Goal: Task Accomplishment & Management: Use online tool/utility

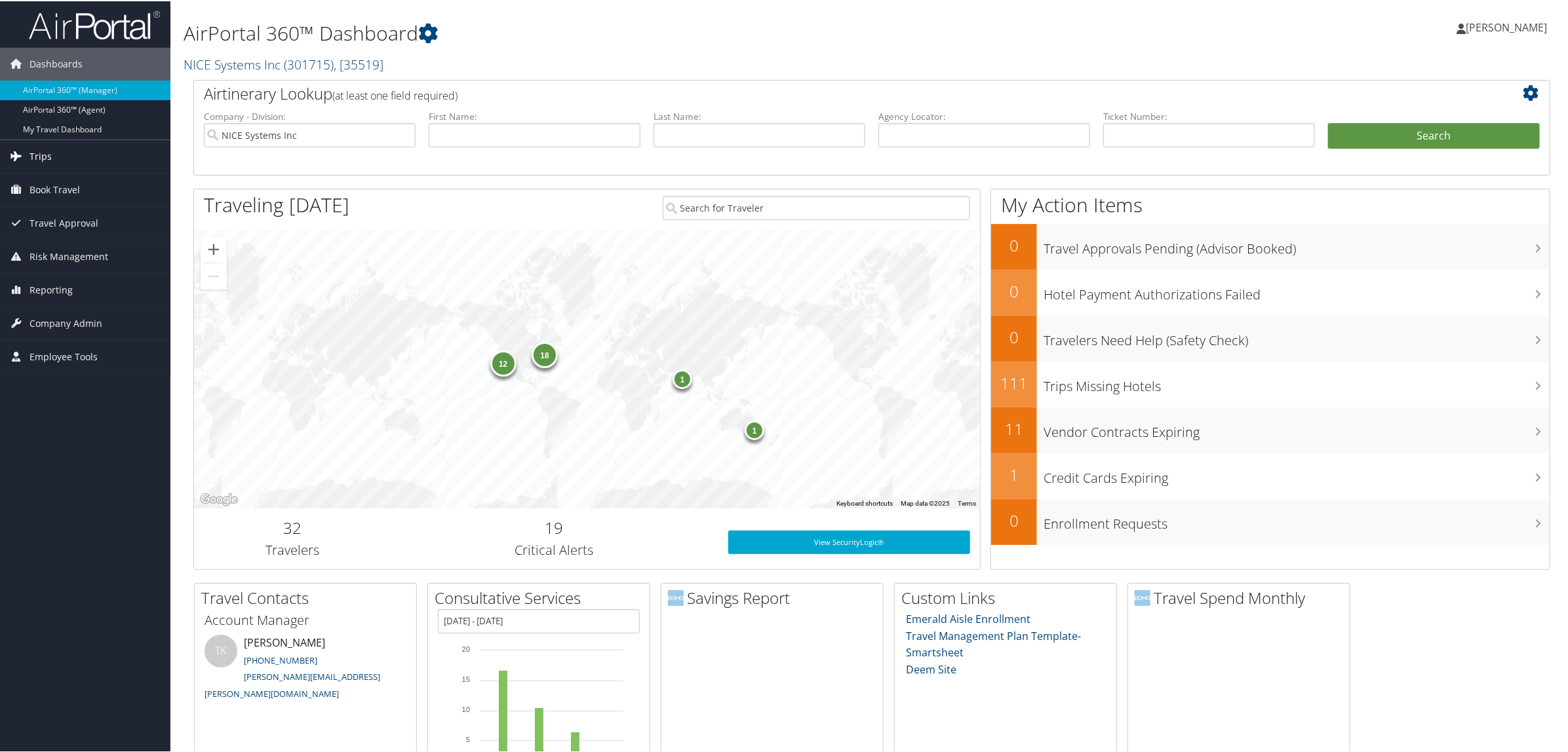
click at [57, 152] on link "Trips" at bounding box center [85, 155] width 170 height 33
click at [63, 187] on link "Airtinerary® Lookup" at bounding box center [85, 182] width 170 height 20
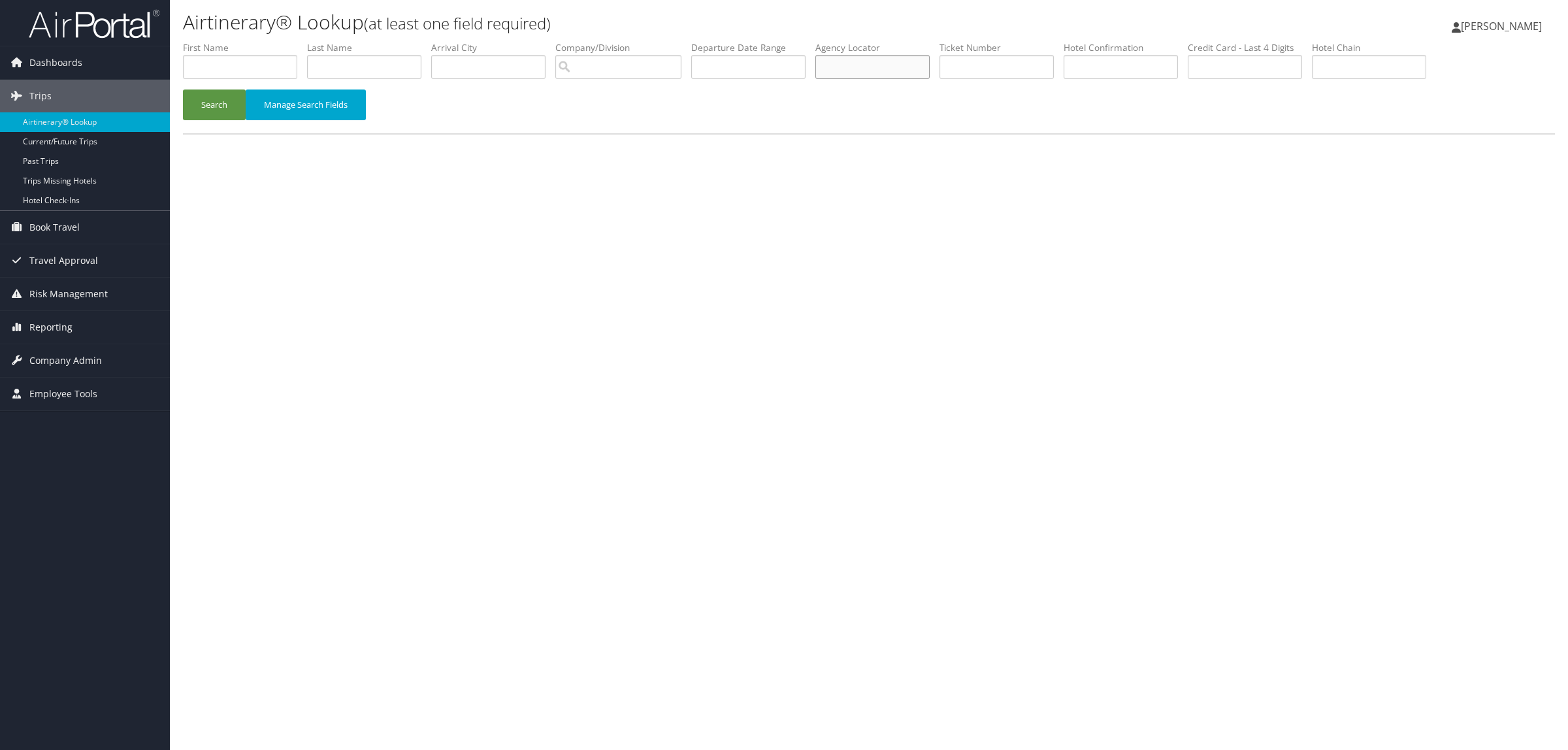
click at [870, 72] on input "text" at bounding box center [872, 67] width 114 height 24
paste input "D6M2MB"
type input "D6M2MB"
click at [204, 100] on button "Search" at bounding box center [214, 105] width 62 height 31
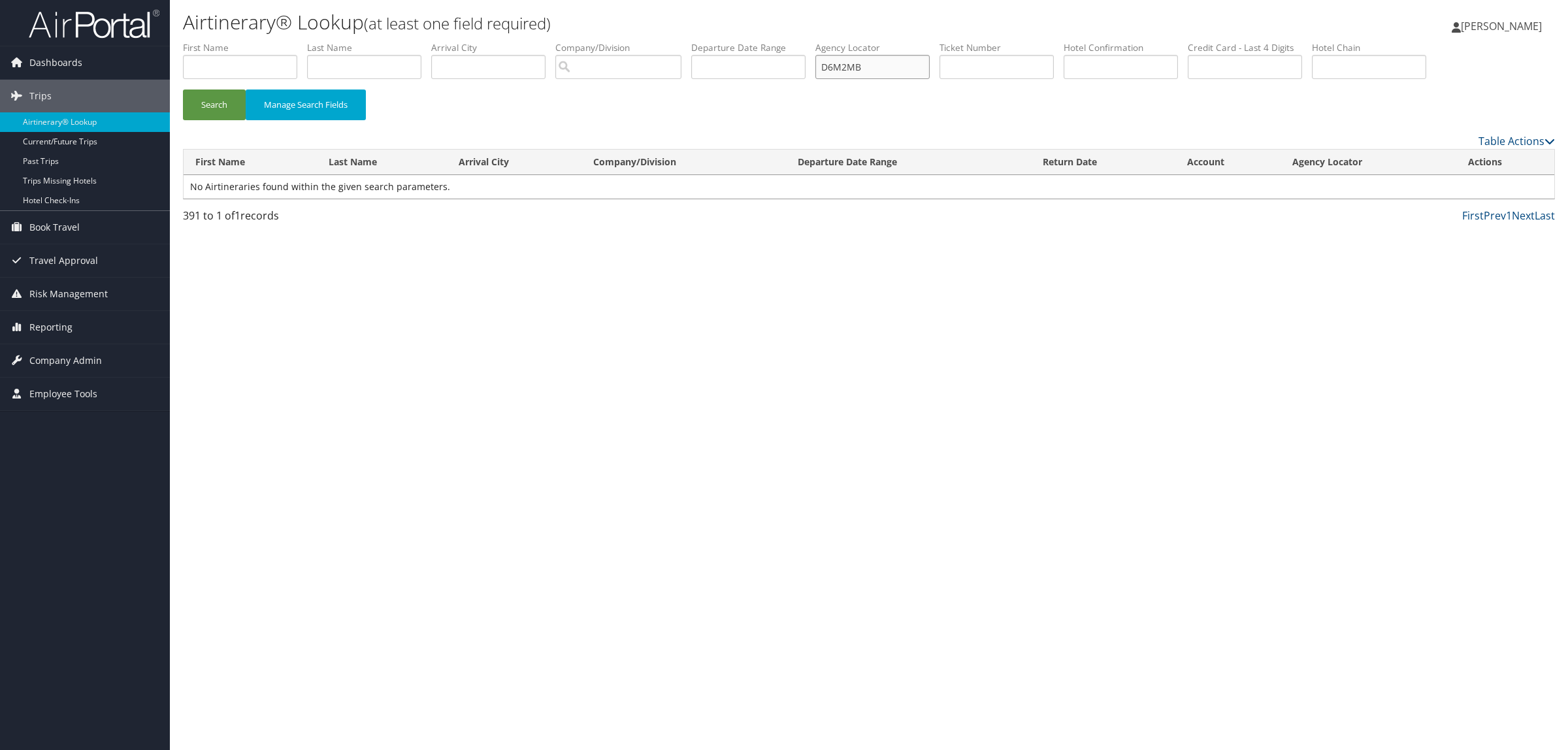
click at [890, 67] on input "D6M2MB" at bounding box center [872, 67] width 114 height 24
drag, startPoint x: 889, startPoint y: 55, endPoint x: 748, endPoint y: 56, distance: 141.0
click at [748, 41] on ul "First Name Last Name Departure City Arrival City Company/Division Airport/City …" at bounding box center [869, 41] width 1372 height 0
click at [199, 103] on button "Search" at bounding box center [214, 105] width 62 height 31
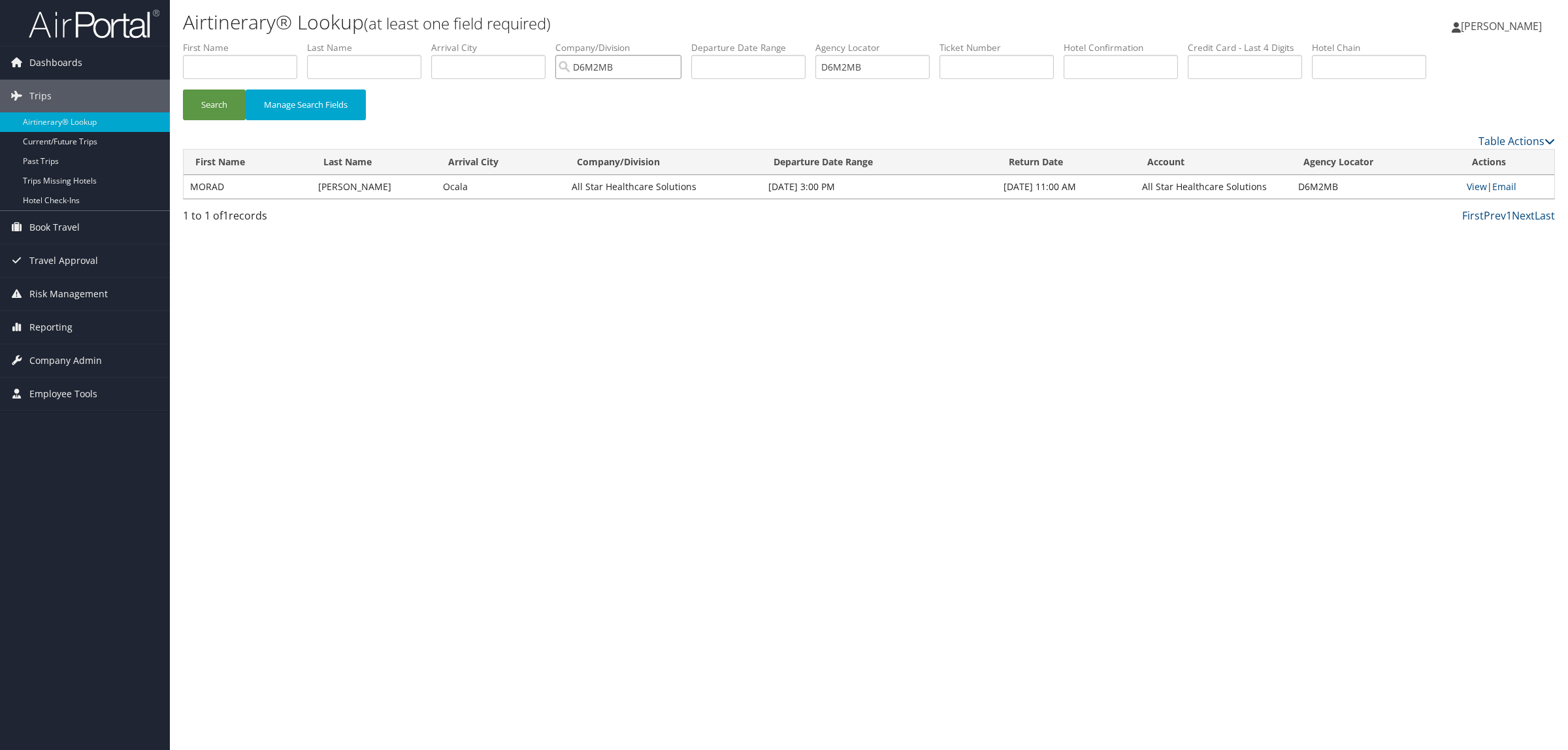
paste input "71FJF"
type input "D71FJF"
drag, startPoint x: 619, startPoint y: 67, endPoint x: 332, endPoint y: 40, distance: 288.3
click at [337, 41] on ul "First Name Last Name Departure City Arrival City Company/Division D71FJF Airpor…" at bounding box center [869, 41] width 1372 height 0
drag, startPoint x: 897, startPoint y: 76, endPoint x: 686, endPoint y: 69, distance: 211.1
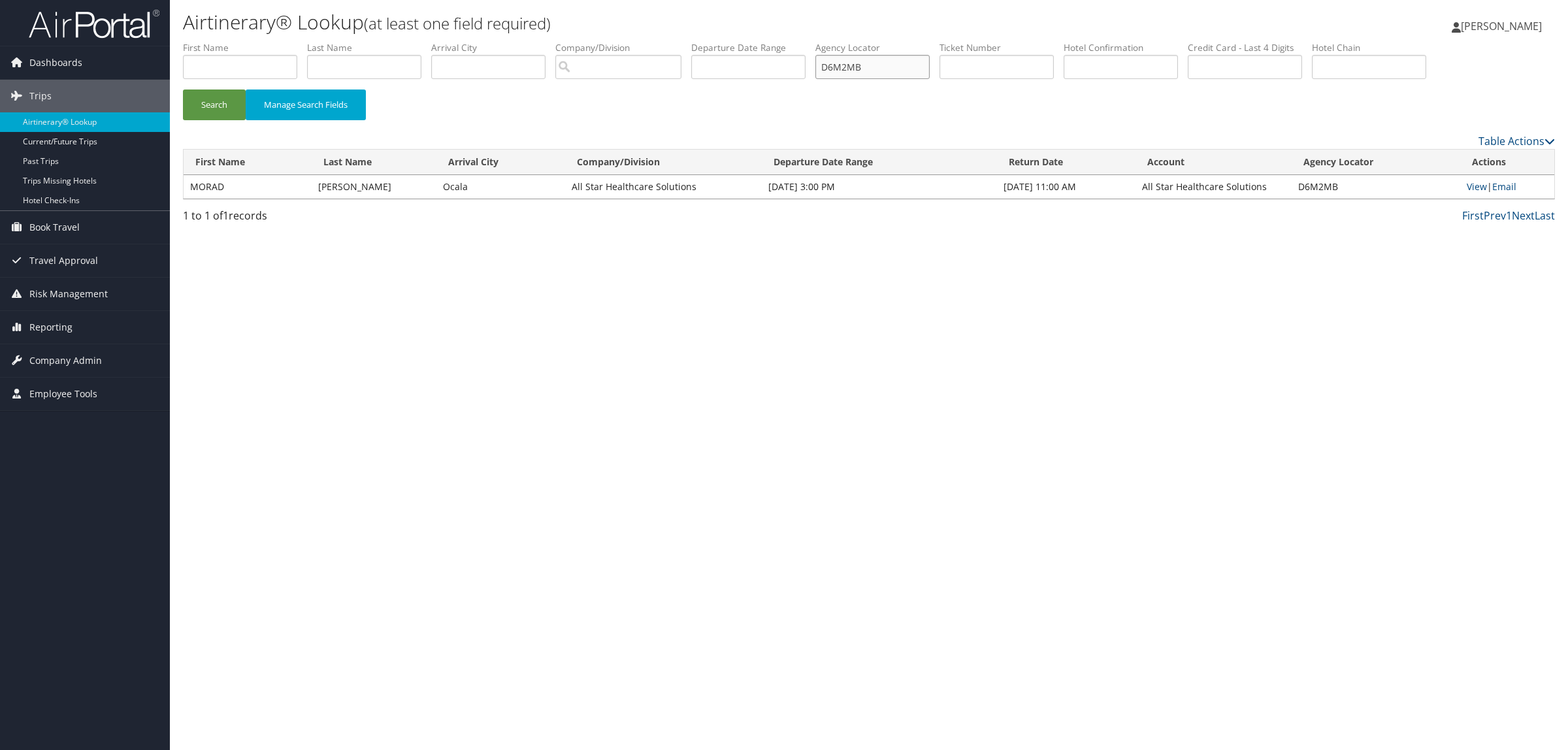
click at [686, 41] on ul "First Name Last Name Departure City Arrival City Company/Division Airport/City …" at bounding box center [869, 41] width 1372 height 0
paste input "71FJF"
type input "D71FJF"
click at [208, 93] on button "Search" at bounding box center [214, 105] width 62 height 31
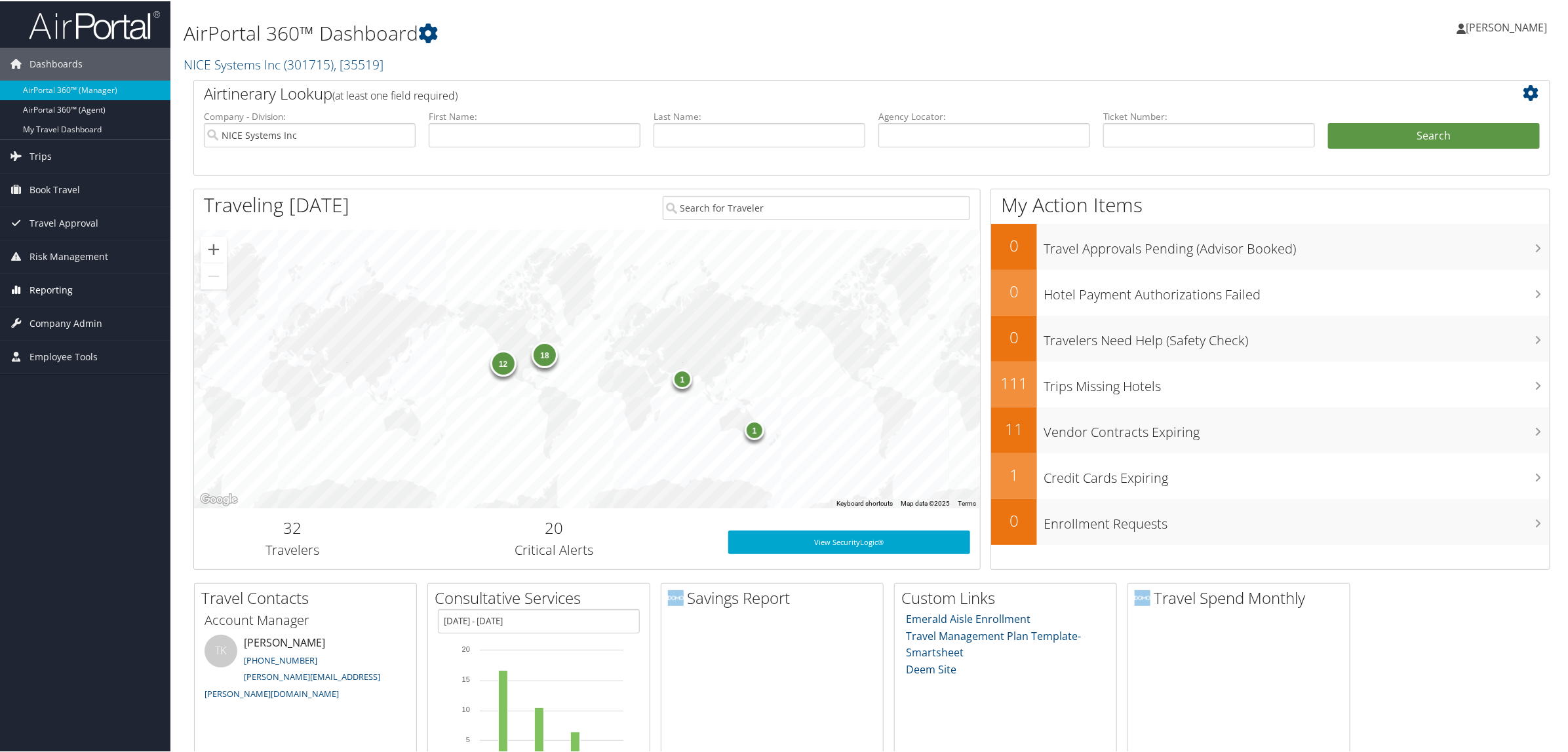
click at [54, 296] on span "Reporting" at bounding box center [51, 289] width 43 height 33
click at [89, 371] on link "Virtual Pay Lookup" at bounding box center [85, 374] width 170 height 20
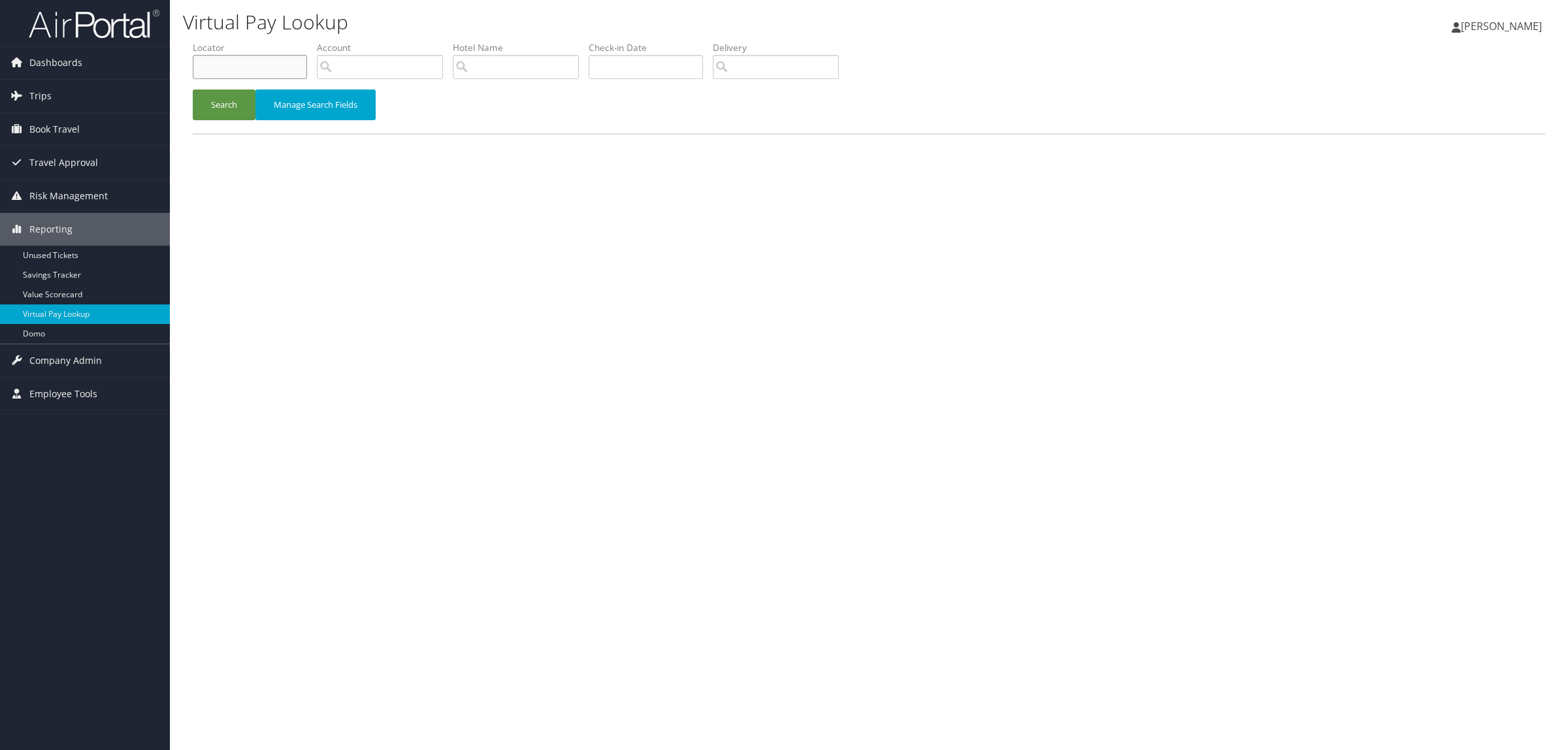
click at [212, 63] on input "text" at bounding box center [250, 67] width 114 height 24
paste input "CQ85PK"
click at [230, 103] on button "Search" at bounding box center [224, 105] width 62 height 31
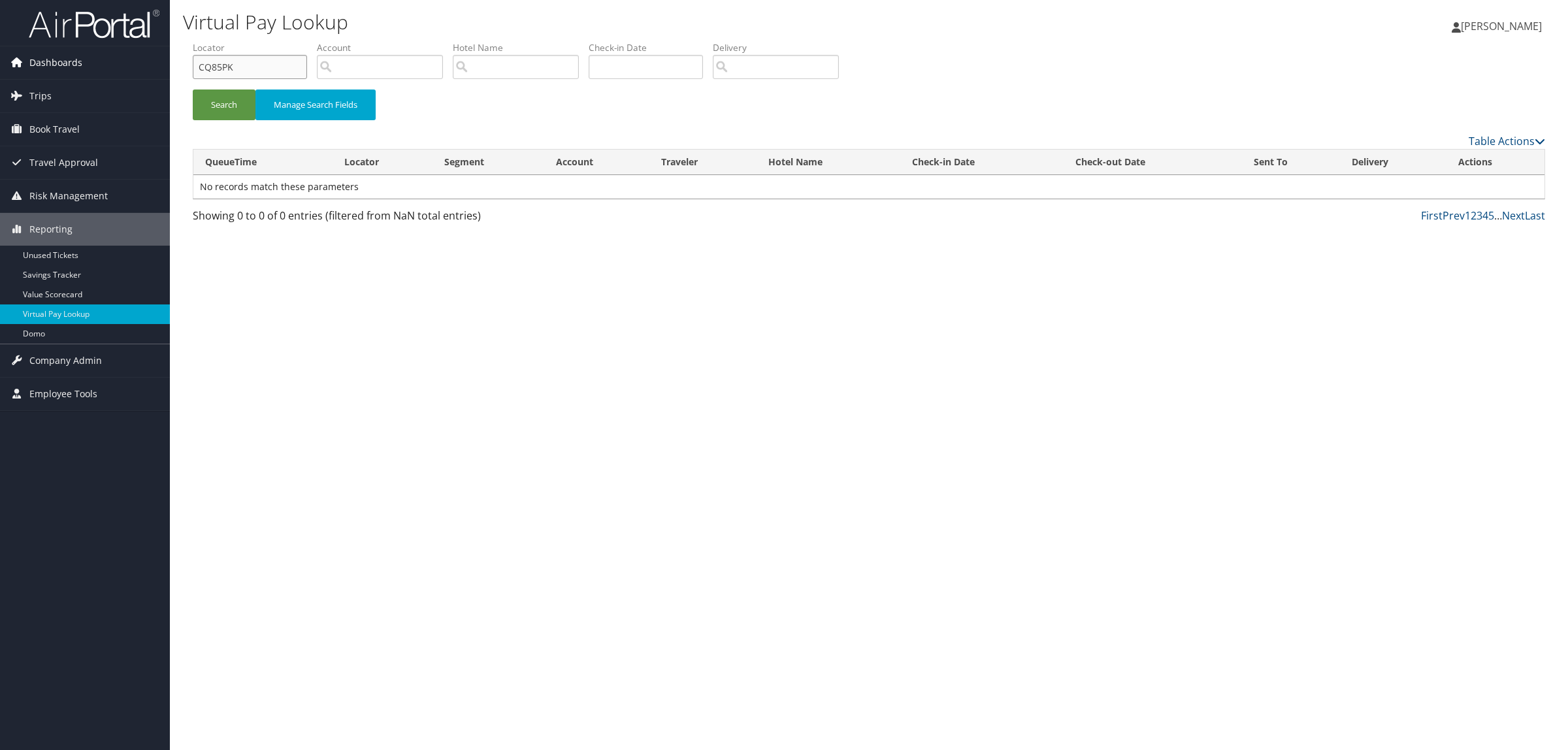
paste input "D1Y0J1"
drag, startPoint x: 232, startPoint y: 65, endPoint x: 150, endPoint y: 77, distance: 82.9
click at [150, 77] on div "Dashboards AirPortal 360™ (Manager) AirPortal 360™ (Agent) My Travel Dashboard …" at bounding box center [784, 375] width 1568 height 750
click at [230, 110] on button "Search" at bounding box center [224, 105] width 62 height 31
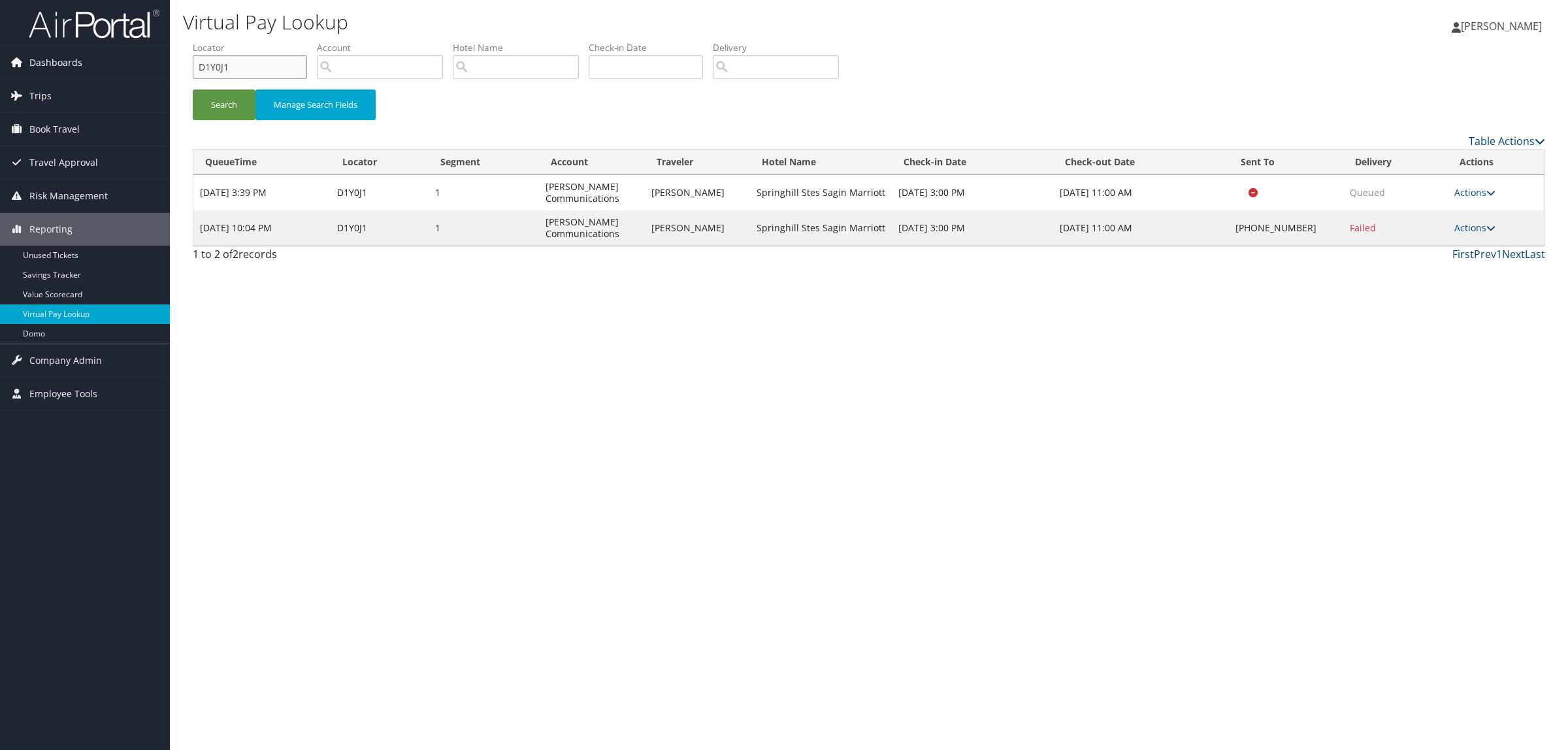
drag, startPoint x: 214, startPoint y: 70, endPoint x: 168, endPoint y: 70, distance: 46.0
click at [168, 70] on div "Dashboards AirPortal 360™ (Manager) AirPortal 360™ (Agent) My Travel Dashboard …" at bounding box center [784, 375] width 1568 height 750
paste input "7QT49"
drag, startPoint x: 341, startPoint y: 228, endPoint x: 374, endPoint y: 228, distance: 33.0
click at [374, 228] on td "D1Y0J1" at bounding box center [380, 228] width 98 height 35
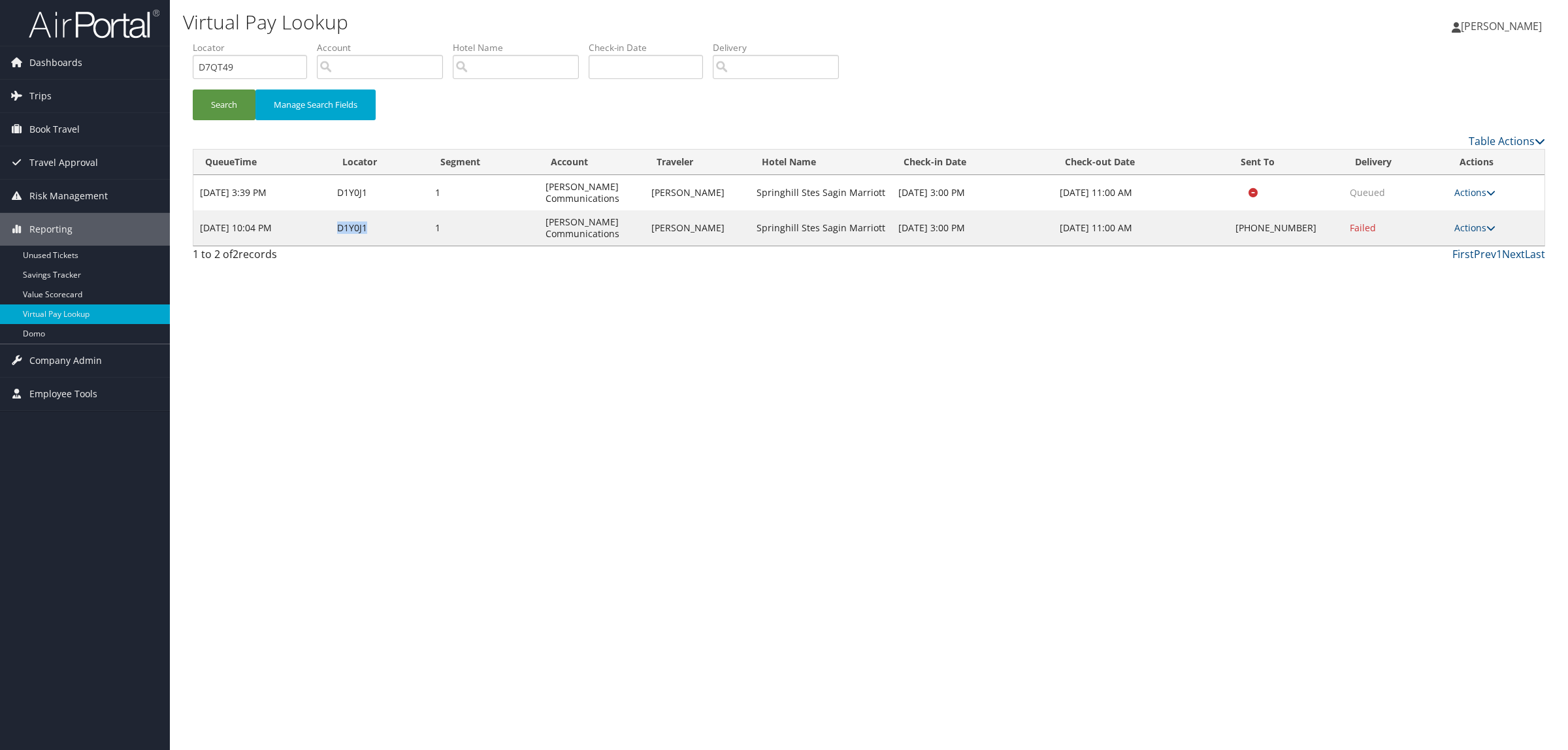
copy td "D1Y0J1"
click at [234, 96] on button "Search" at bounding box center [224, 105] width 62 height 31
drag, startPoint x: 214, startPoint y: 73, endPoint x: 190, endPoint y: 73, distance: 24.0
click at [193, 73] on form "QueueTime Locator D7QT49 Segment Account Traveler Hotel Name Check-in Date Chec…" at bounding box center [869, 87] width 1352 height 91
paste input "1Y0J1"
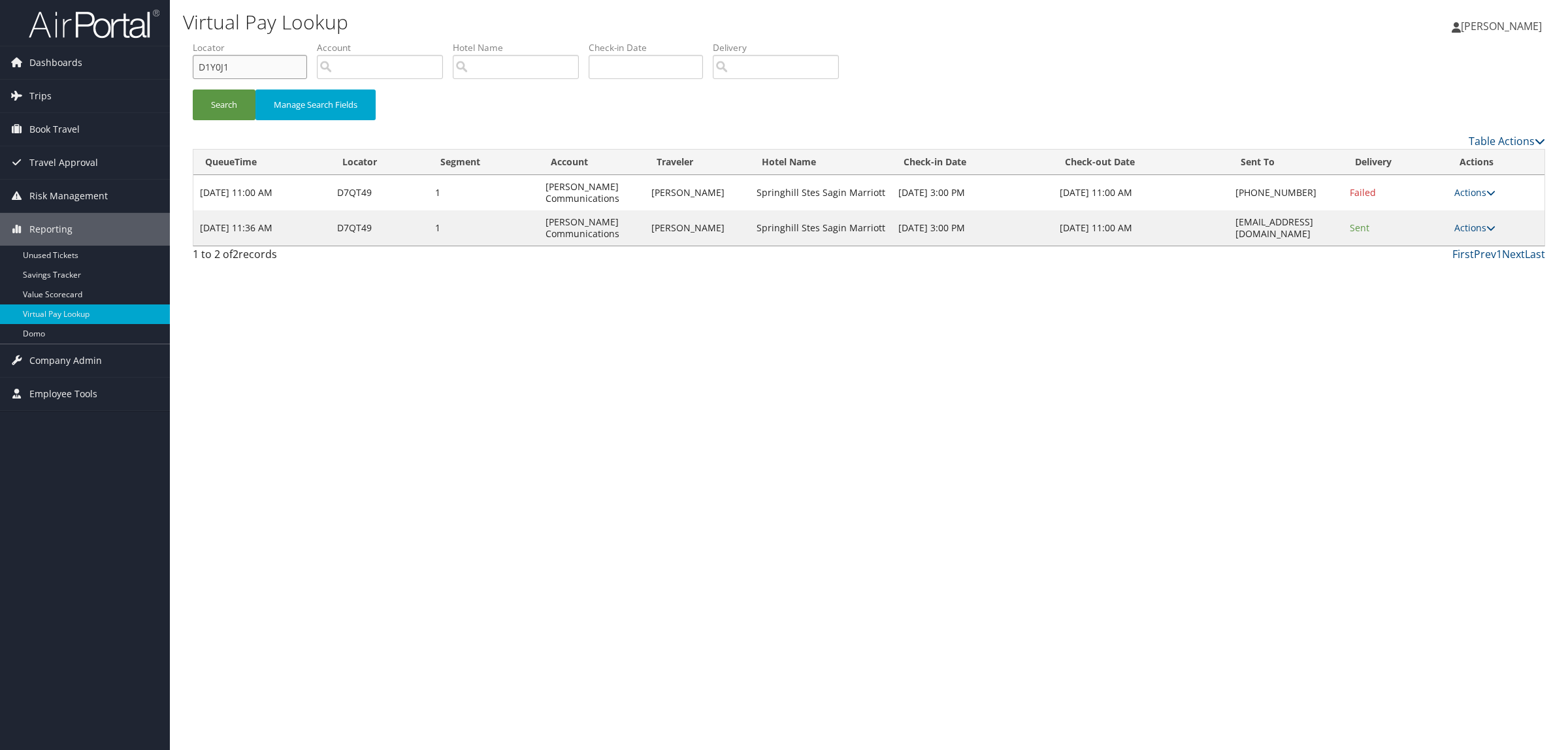
type input "D1Y0J1"
drag, startPoint x: 1199, startPoint y: 224, endPoint x: 1320, endPoint y: 230, distance: 121.1
click at [1320, 230] on td "DESK.MBSSG@GMAIL.COM" at bounding box center [1286, 228] width 114 height 35
copy td "DESK.MBSSG@GMAIL.COM"
click at [213, 91] on button "Search" at bounding box center [224, 105] width 62 height 31
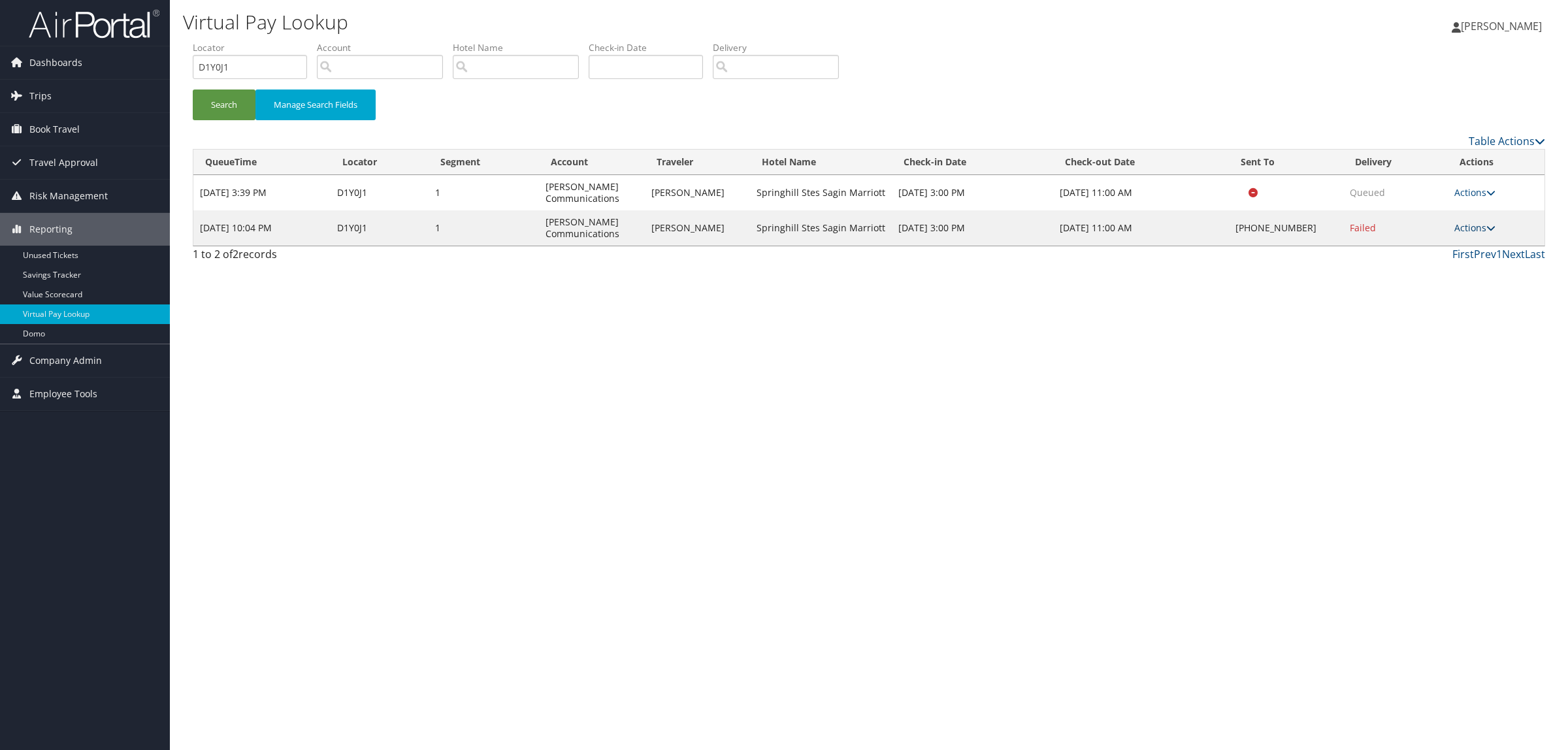
click at [1469, 228] on link "Actions" at bounding box center [1475, 228] width 41 height 13
click at [1451, 244] on link "Resend" at bounding box center [1435, 247] width 112 height 22
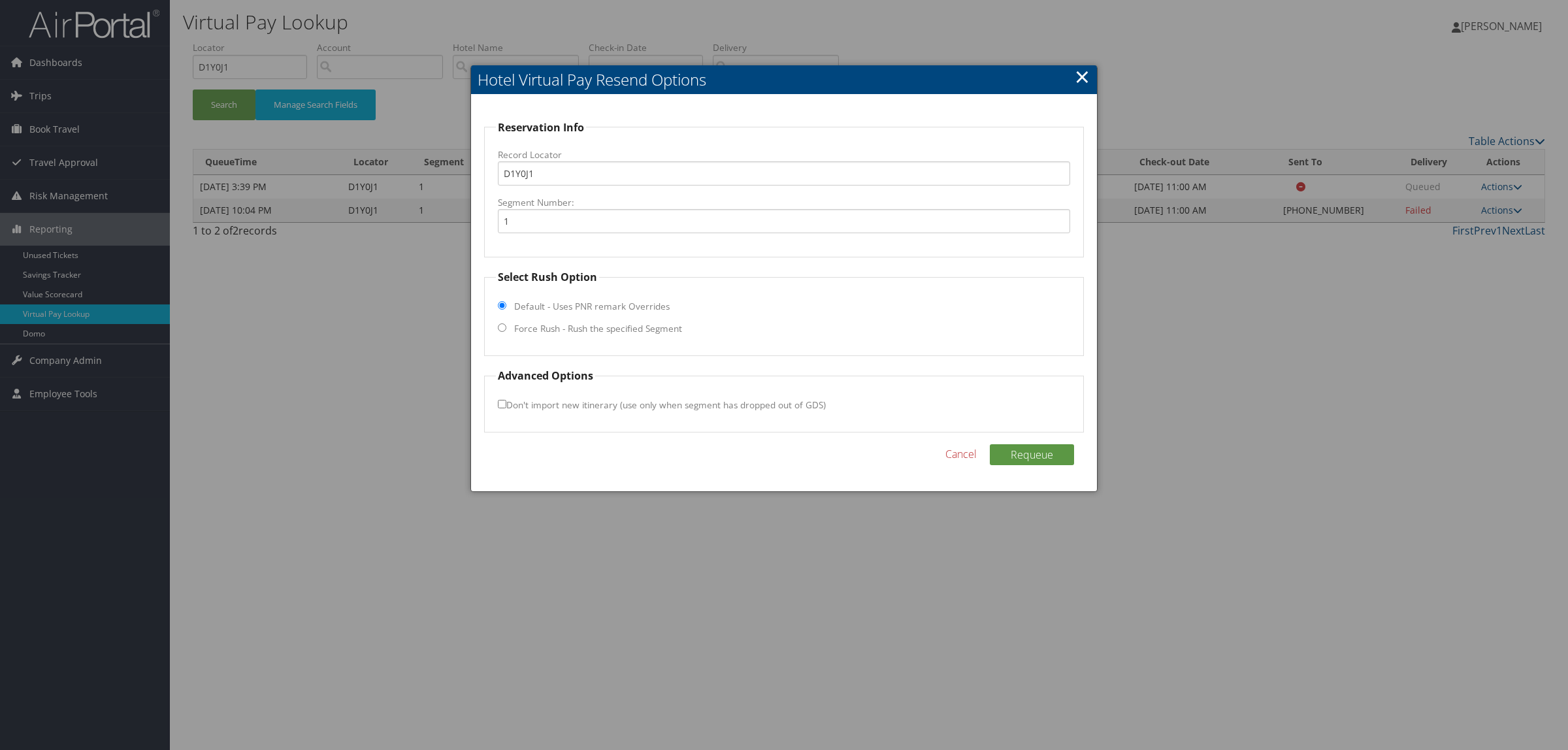
click at [562, 329] on label "Force Rush - Rush the specified Segment" at bounding box center [598, 329] width 168 height 13
click at [506, 329] on input "Force Rush - Rush the specified Segment" at bounding box center [502, 328] width 8 height 8
radio input "true"
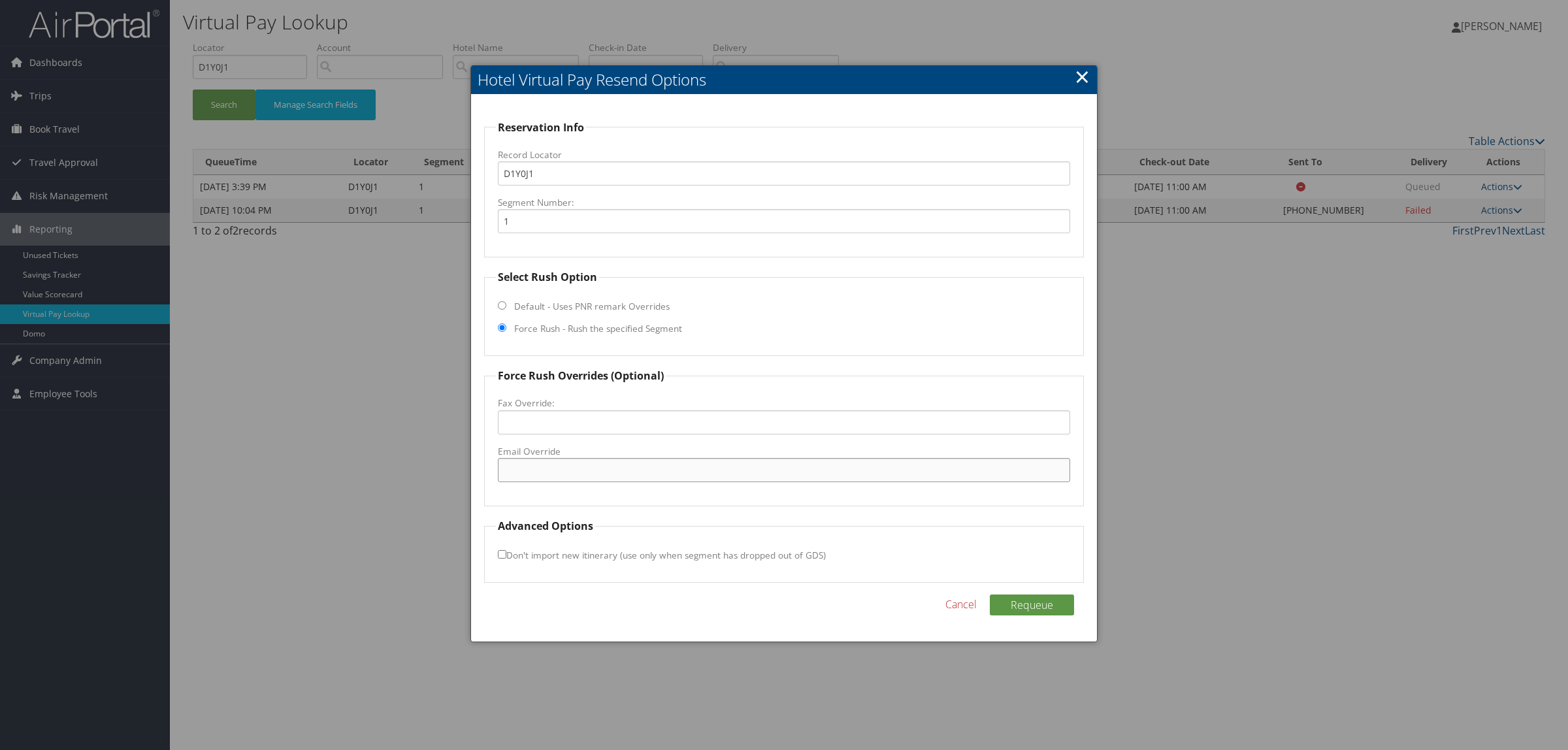
paste input "DESK.MBSSG@GMAIL.COM"
type input "DESK.MBSSG@GMAIL.COM"
click at [1044, 600] on button "Requeue" at bounding box center [1032, 605] width 84 height 21
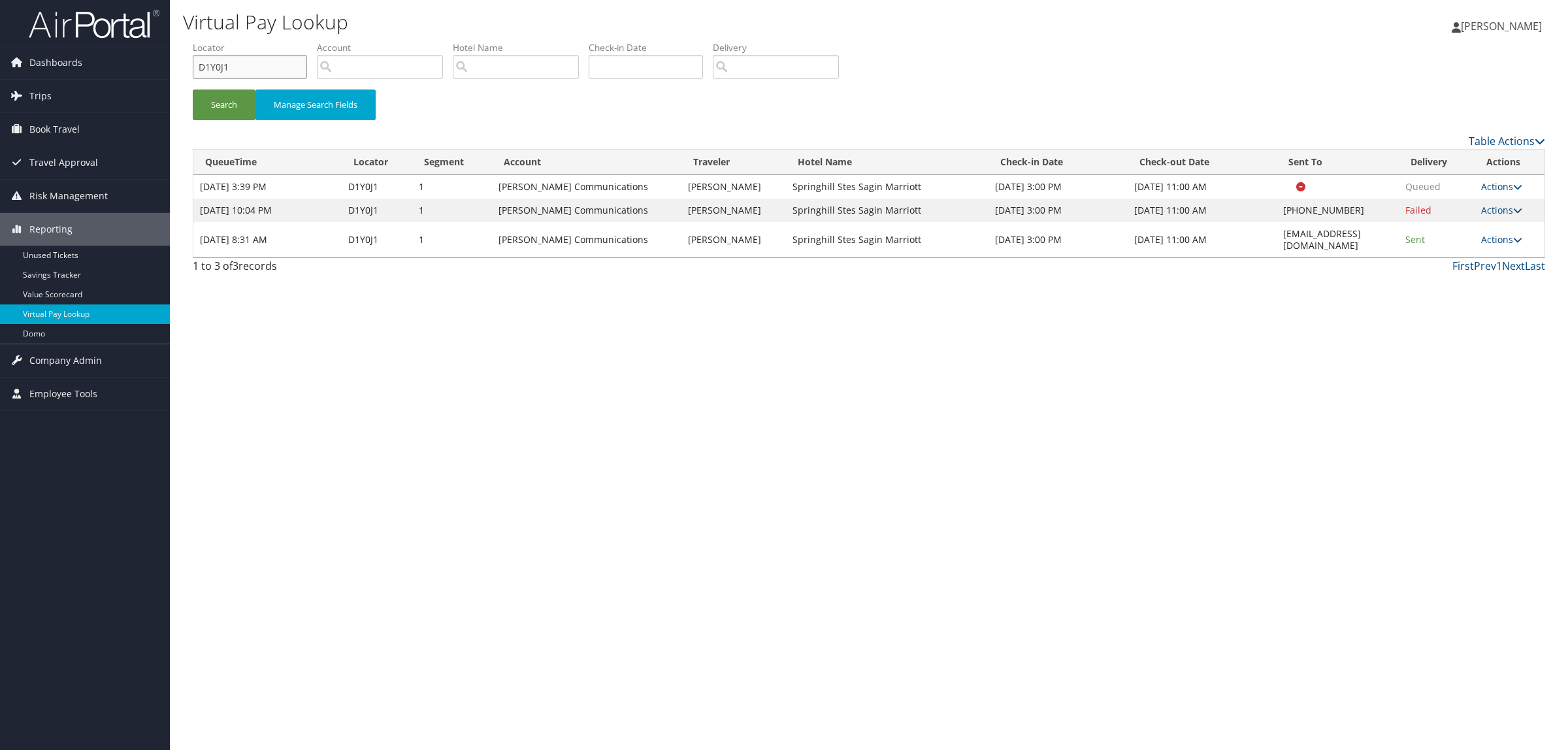
drag, startPoint x: 209, startPoint y: 73, endPoint x: 193, endPoint y: 84, distance: 19.4
click at [105, 73] on div "Dashboards AirPortal 360™ (Manager) AirPortal 360™ (Agent) My Travel Dashboard …" at bounding box center [784, 375] width 1568 height 750
paste input "4KWPL"
type input "D4KWPL"
click at [224, 106] on button "Search" at bounding box center [224, 105] width 62 height 31
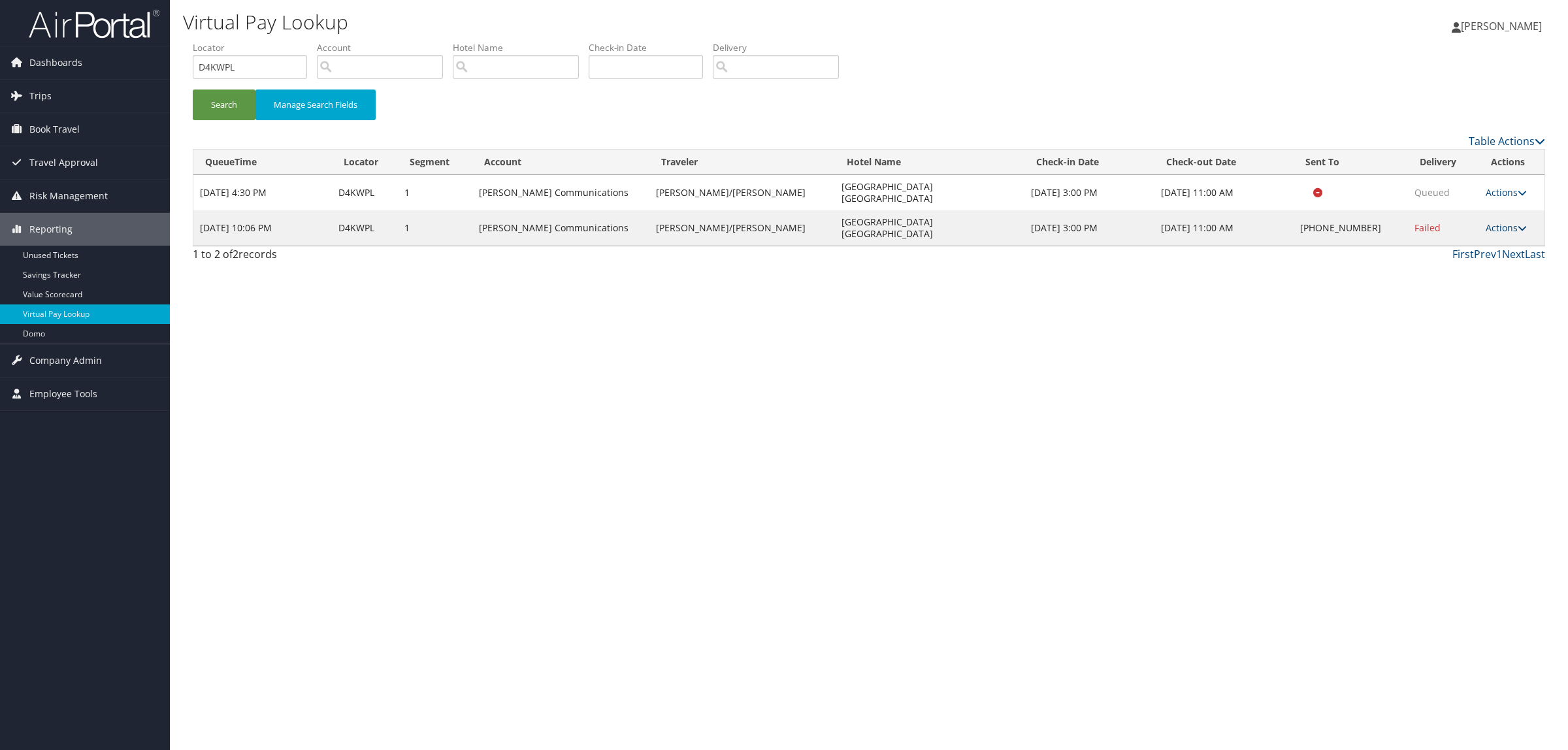
click at [1496, 221] on link "Actions" at bounding box center [1506, 228] width 41 height 13
click at [1485, 221] on link "Resend" at bounding box center [1463, 230] width 112 height 22
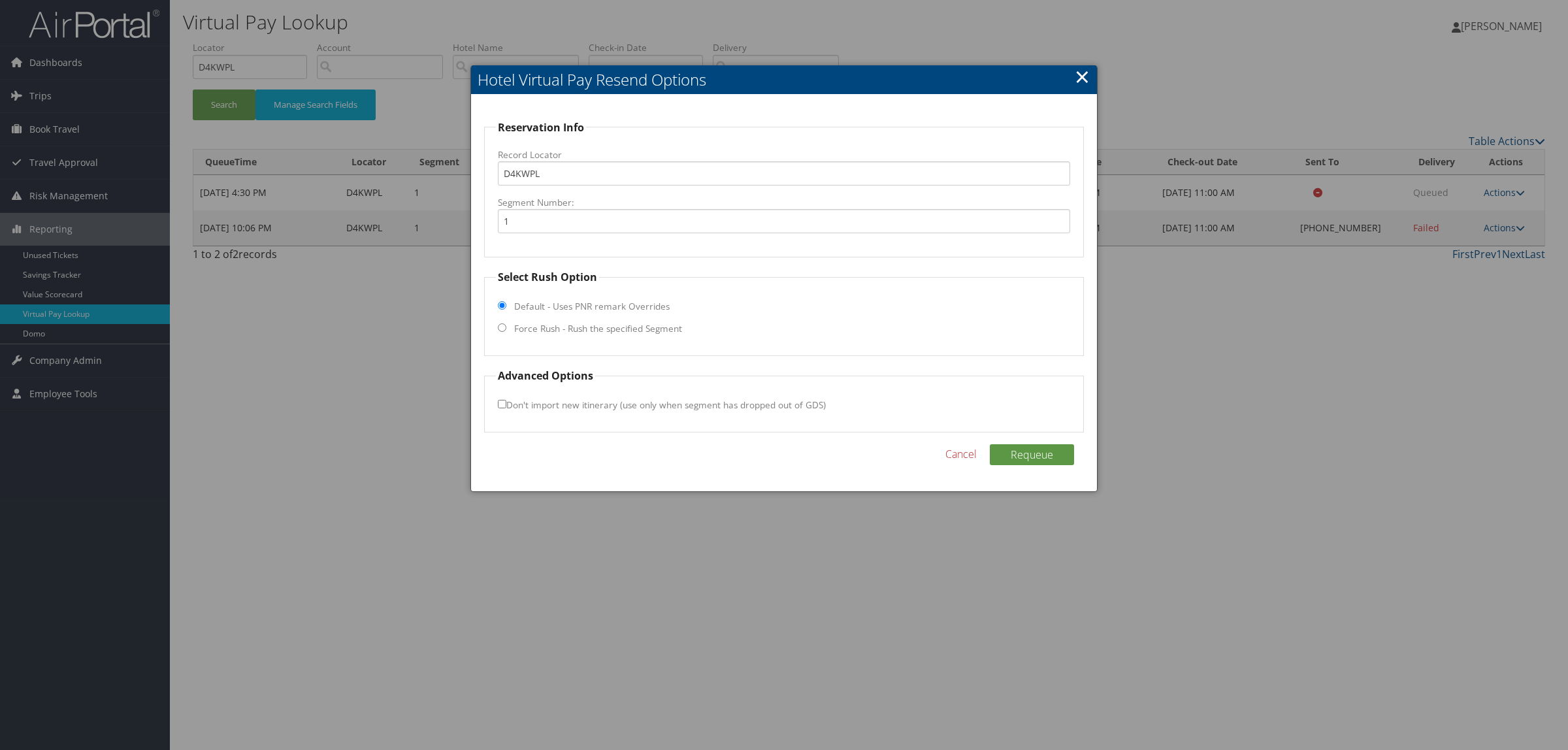
click at [654, 328] on label "Force Rush - Rush the specified Segment" at bounding box center [598, 329] width 168 height 13
click at [506, 328] on input "Force Rush - Rush the specified Segment" at bounding box center [502, 328] width 8 height 8
radio input "true"
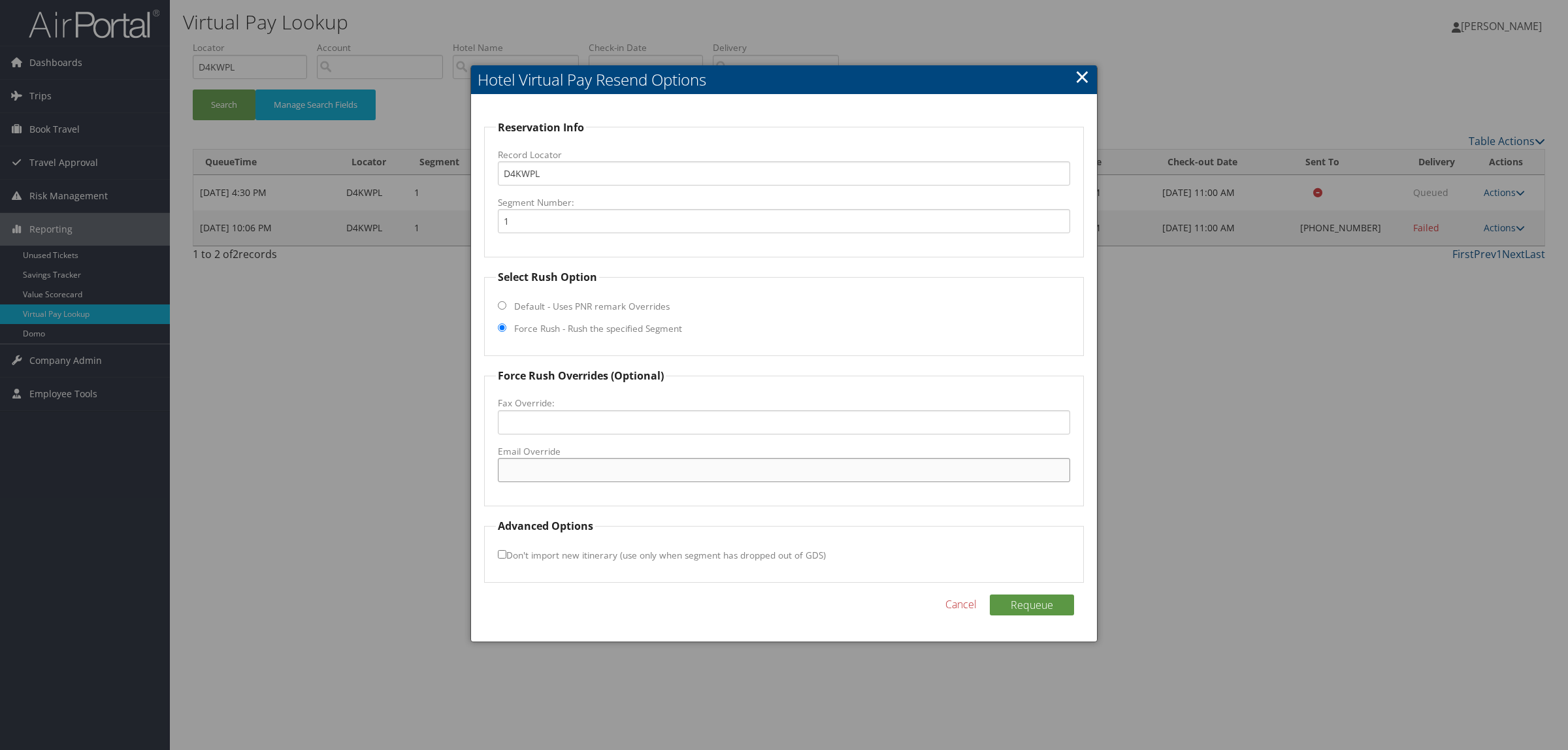
drag, startPoint x: 576, startPoint y: 477, endPoint x: 573, endPoint y: 452, distance: 25.2
click at [576, 477] on input "Email Override" at bounding box center [784, 470] width 572 height 24
type input "FAIRFIELDX@GMAIL.COM"
click at [1039, 597] on button "Requeue" at bounding box center [1032, 605] width 84 height 21
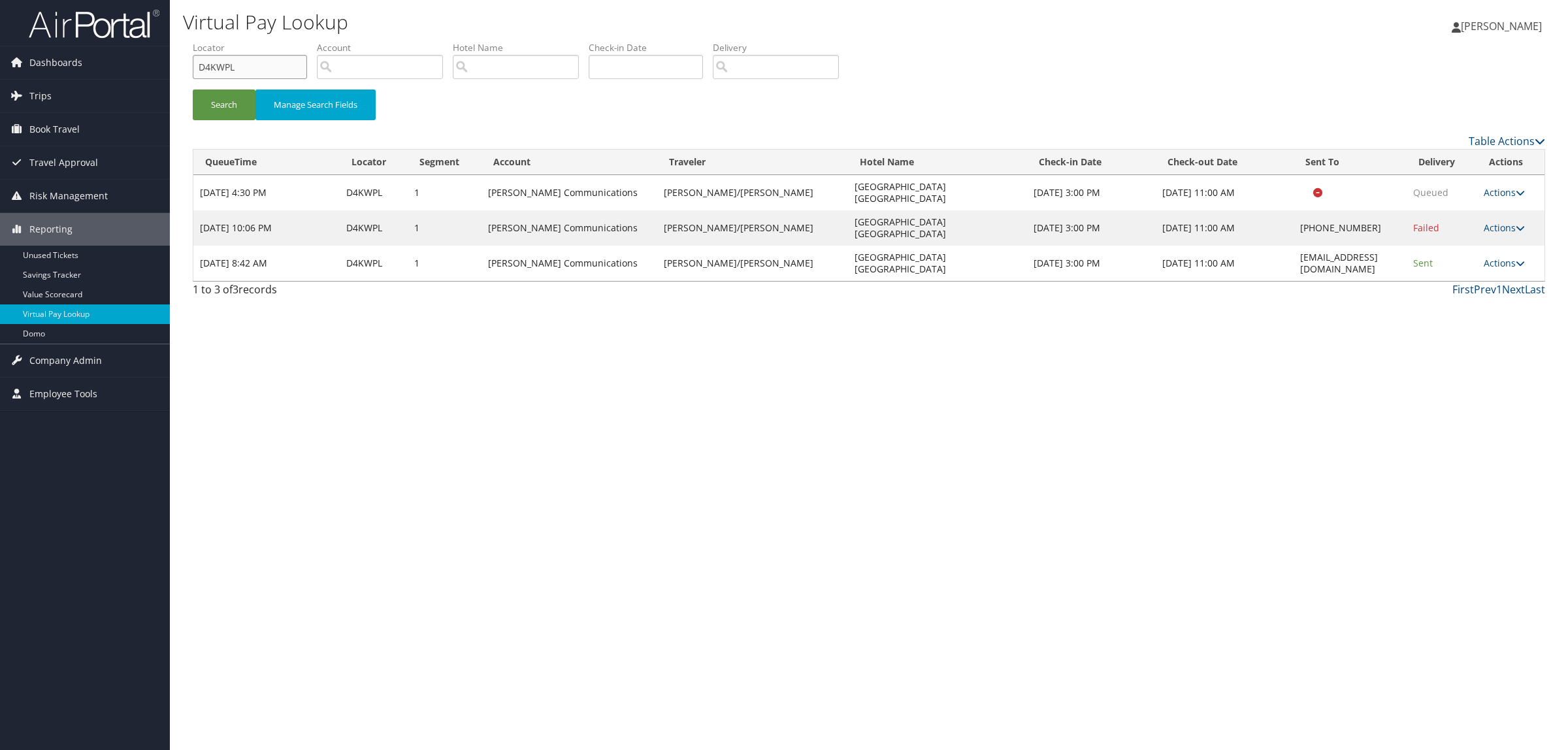
drag, startPoint x: 262, startPoint y: 61, endPoint x: 180, endPoint y: 60, distance: 82.0
click at [180, 60] on div "Virtual Pay Lookup Hope Ewing Hope Ewing My Settings Travel Agency Contacts Log…" at bounding box center [869, 375] width 1398 height 750
paste input "6Y2ZM"
type input "D6Y2ZM"
click at [243, 95] on button "Search" at bounding box center [224, 105] width 62 height 31
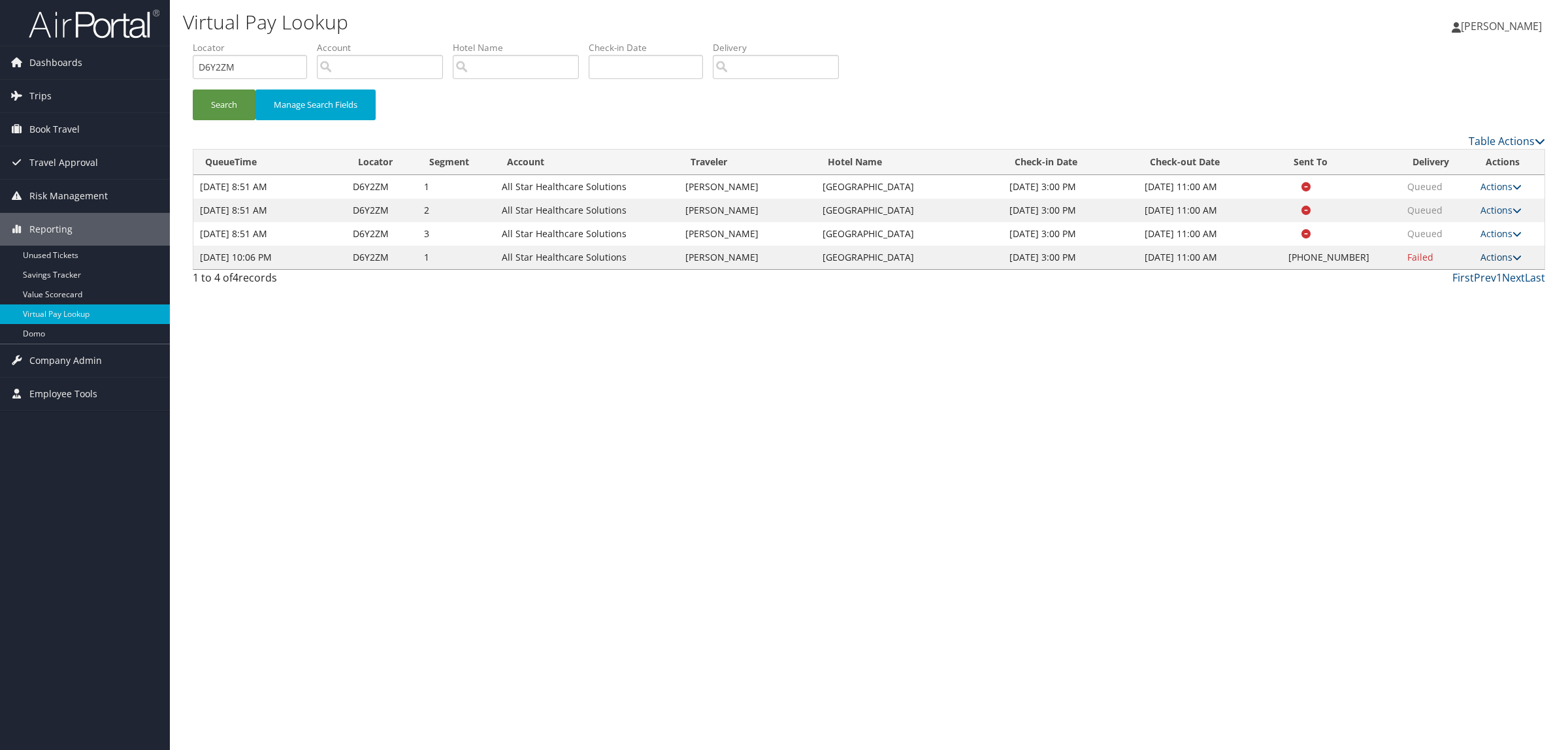
click at [1495, 259] on link "Actions" at bounding box center [1501, 257] width 41 height 13
click at [1485, 271] on link "Resend" at bounding box center [1462, 277] width 112 height 22
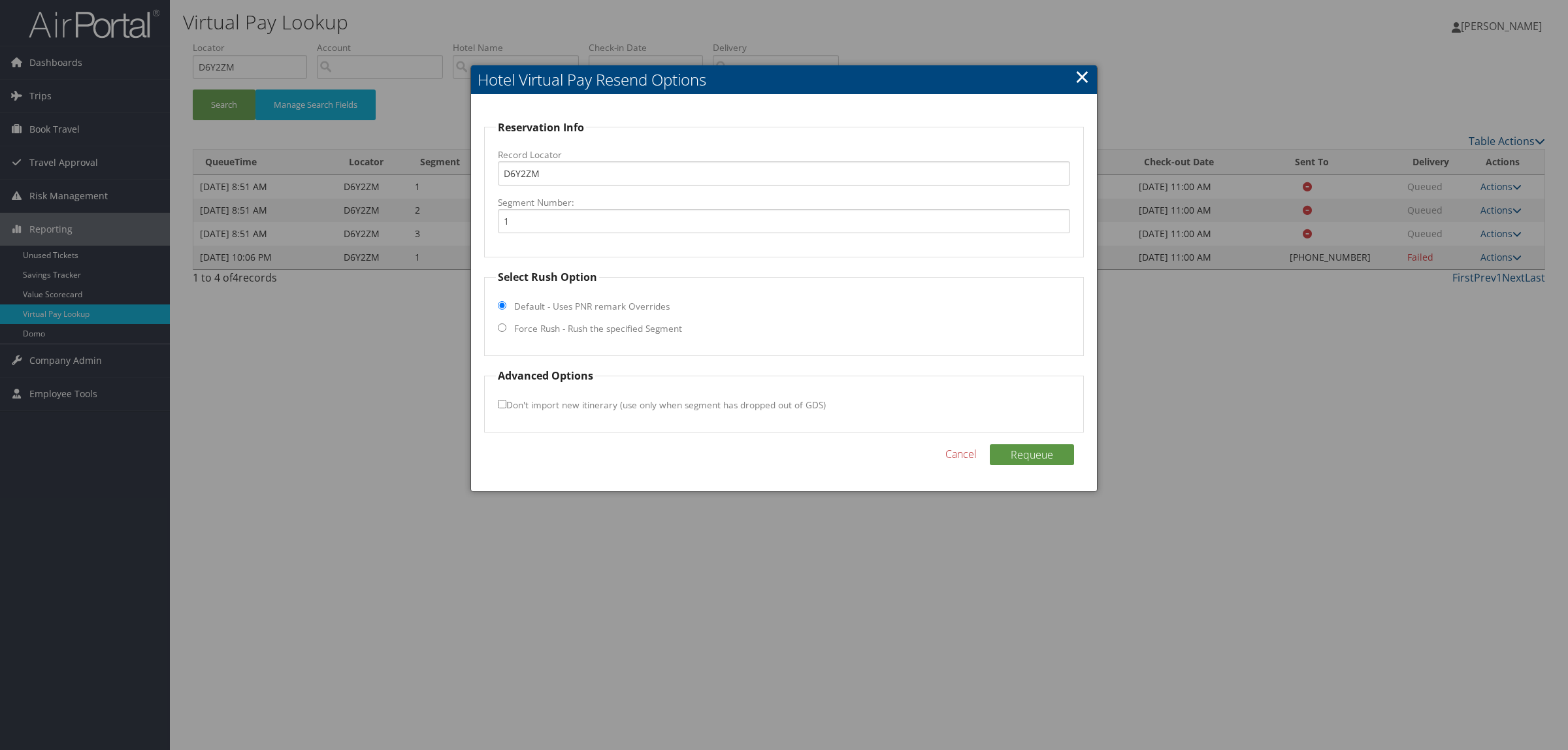
click at [612, 319] on fieldset "Select Rush Option Default - Uses PNR remark Overrides Force Rush - Rush the sp…" at bounding box center [784, 312] width 600 height 87
click at [612, 331] on label "Force Rush - Rush the specified Segment" at bounding box center [598, 329] width 168 height 13
click at [506, 331] on input "Force Rush - Rush the specified Segment" at bounding box center [502, 328] width 8 height 8
radio input "true"
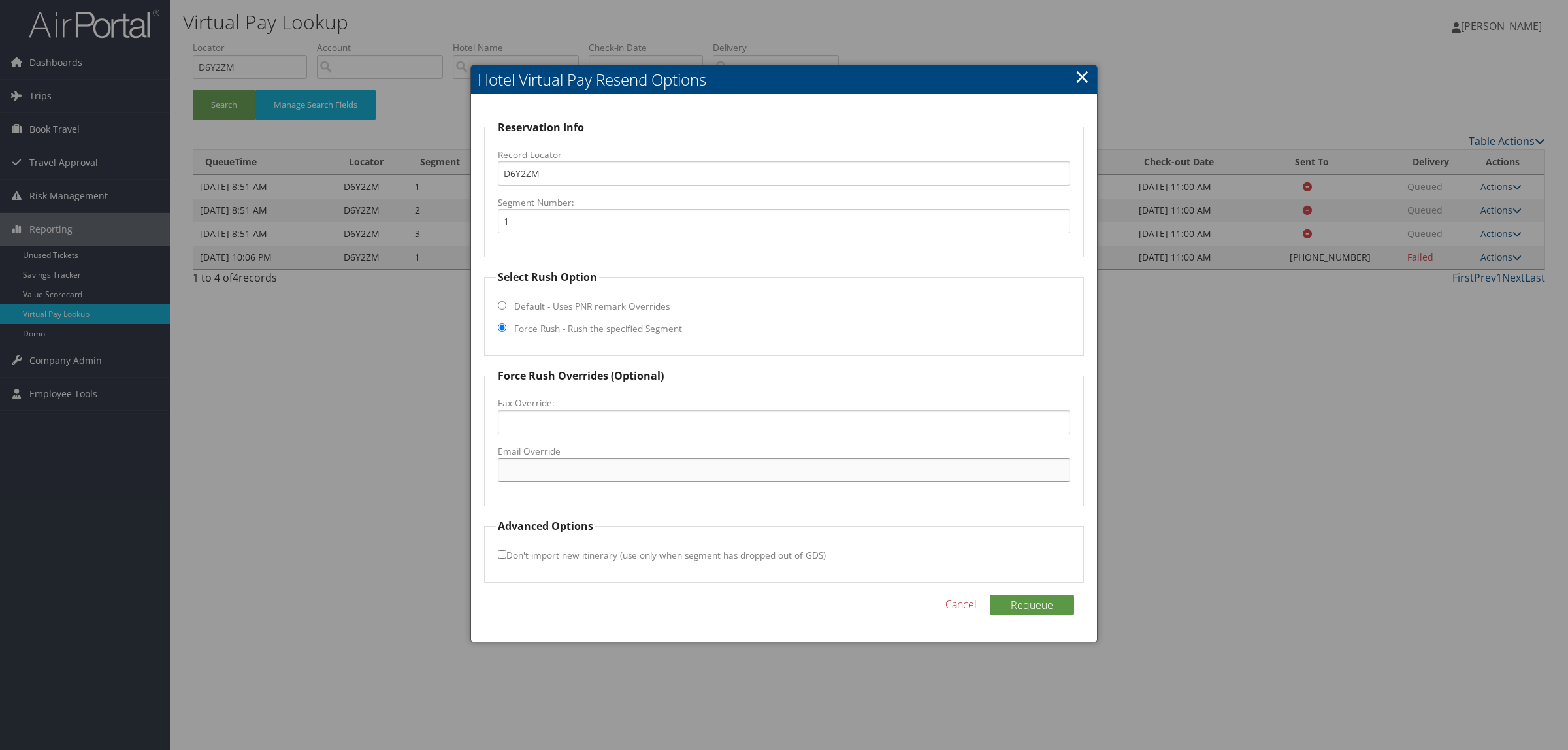
click at [596, 474] on input "Email Override" at bounding box center [784, 470] width 572 height 24
type input "BRIDGEPORTHOTEL@SHANERINVESTMENTS.COM"
click at [1050, 599] on button "Requeue" at bounding box center [1032, 605] width 84 height 21
